Goal: Task Accomplishment & Management: Use online tool/utility

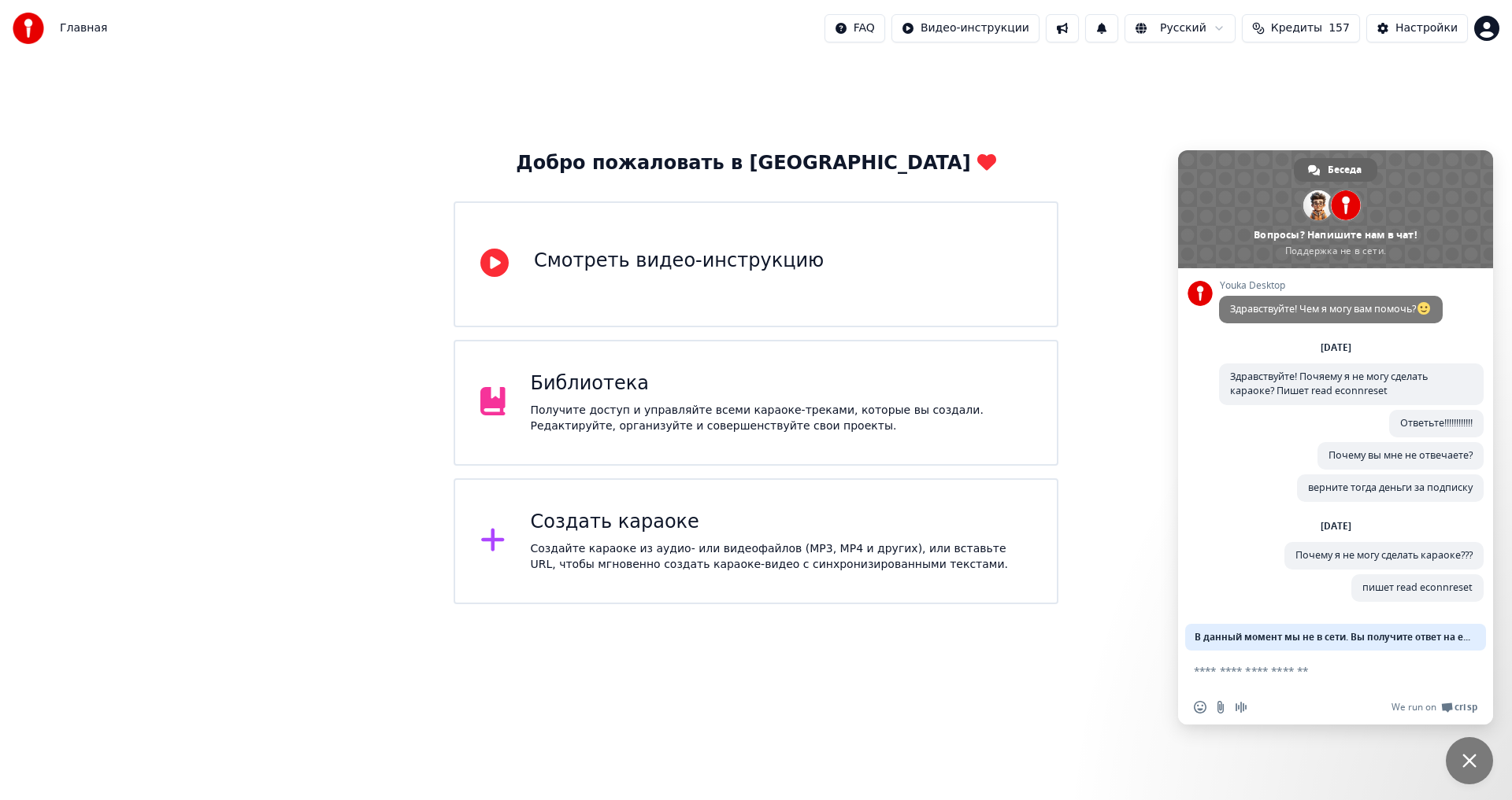
click at [664, 415] on div "Получите доступ и управляйте всеми караоке-треками, которые вы создали. Редакти…" at bounding box center [782, 418] width 502 height 31
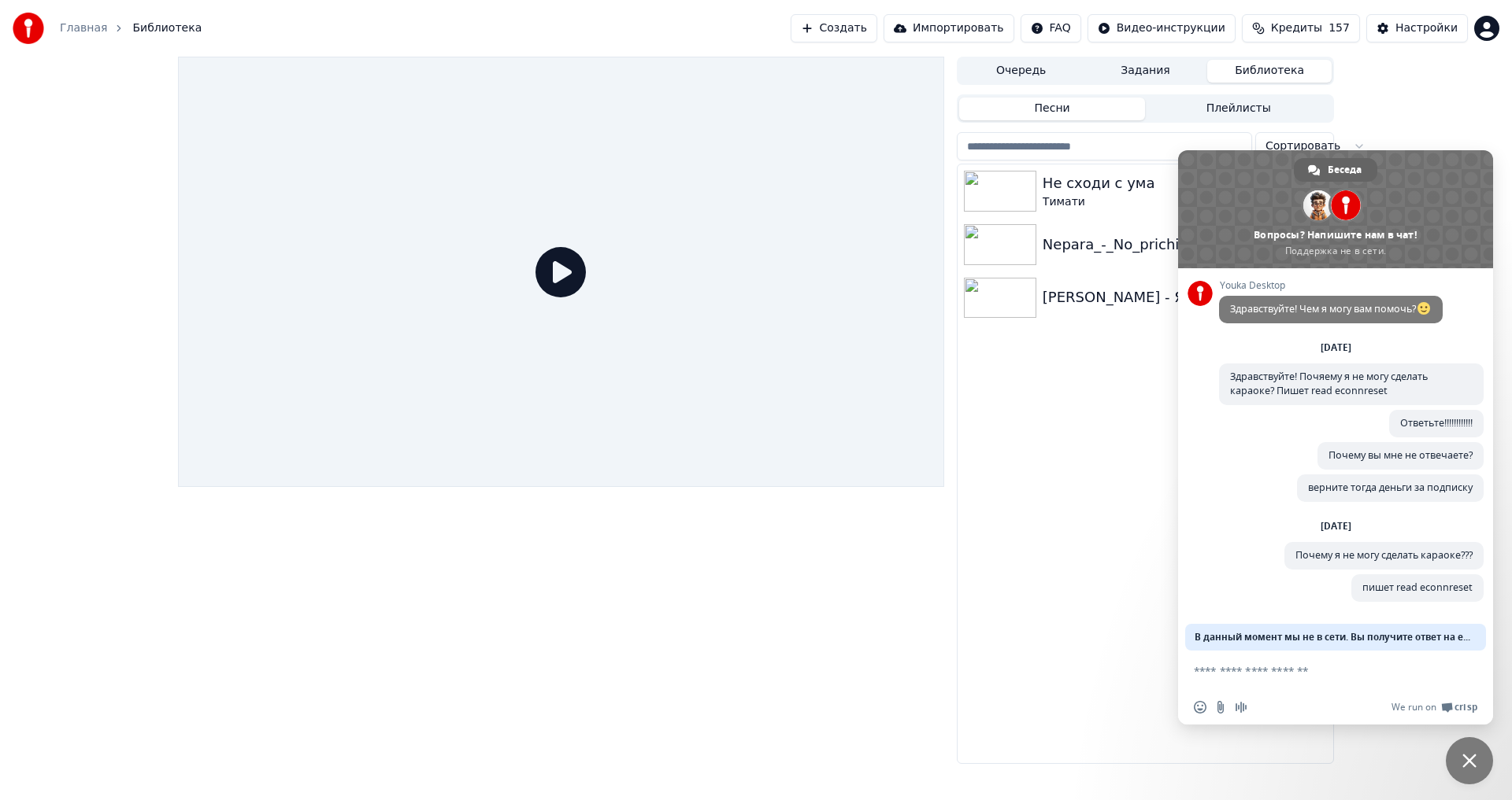
click at [1161, 76] on button "Задания" at bounding box center [1146, 71] width 125 height 23
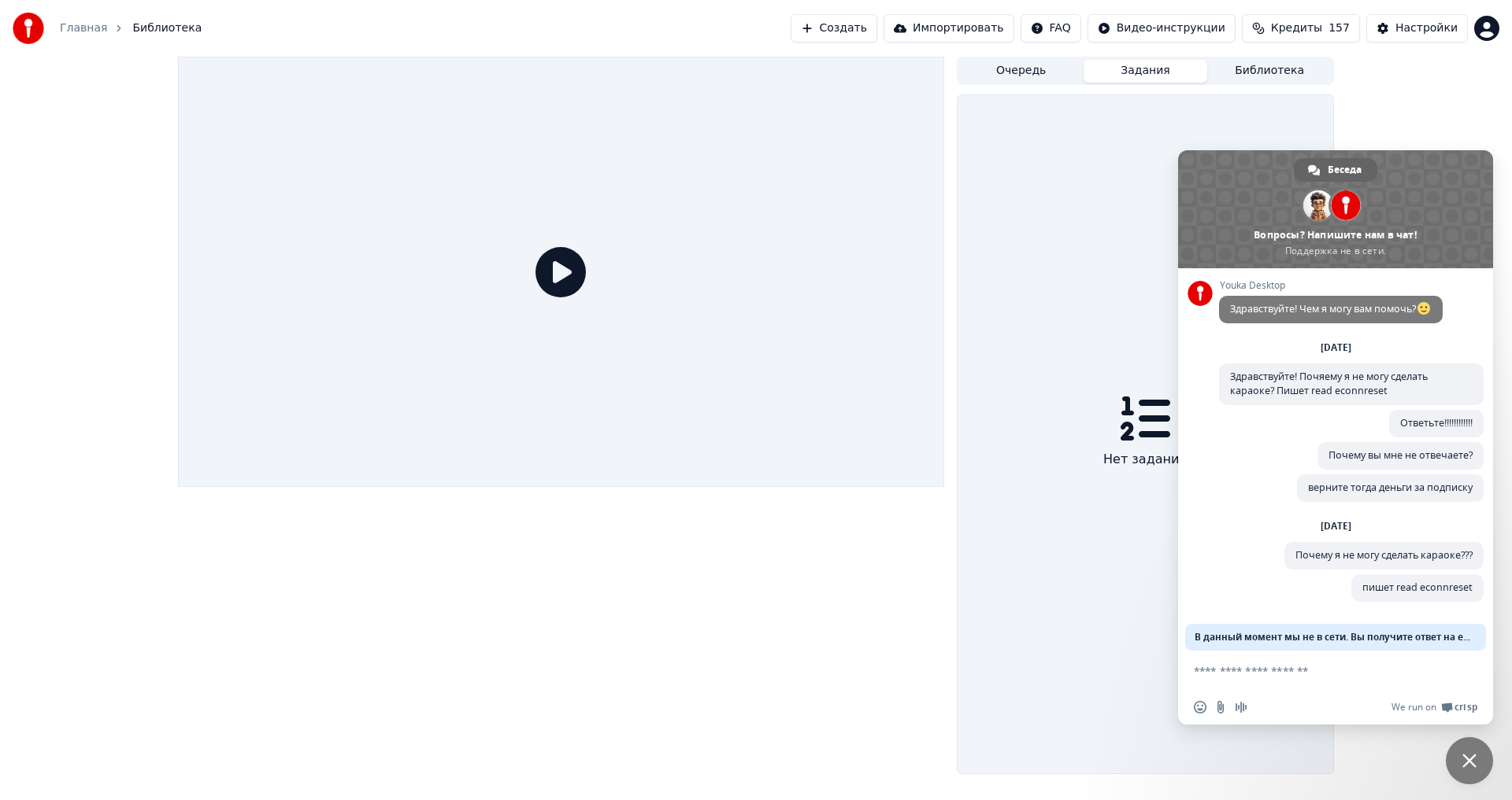
click at [1051, 68] on button "Очередь" at bounding box center [1021, 71] width 125 height 23
click at [989, 31] on button "Импортировать" at bounding box center [948, 28] width 131 height 28
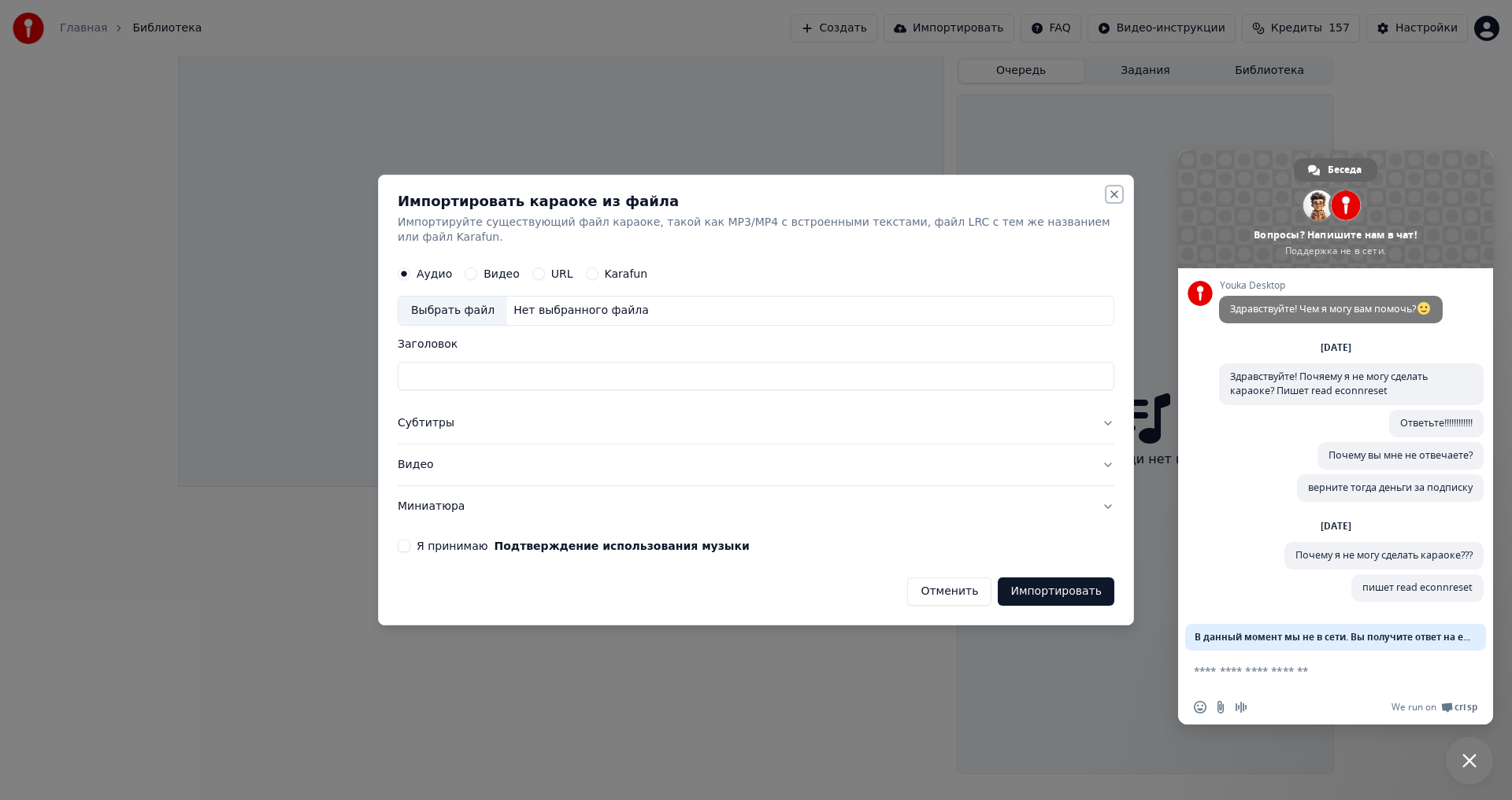
click at [1115, 201] on button "Close" at bounding box center [1114, 195] width 12 height 12
